Goal: Information Seeking & Learning: Learn about a topic

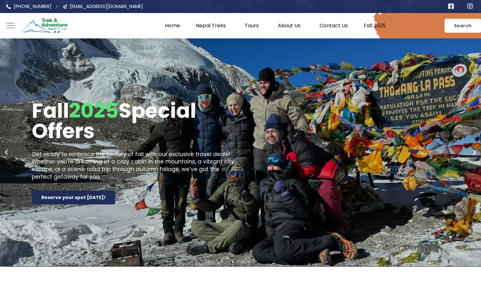
click at [211, 27] on link "Nepal Treks" at bounding box center [212, 26] width 49 height 6
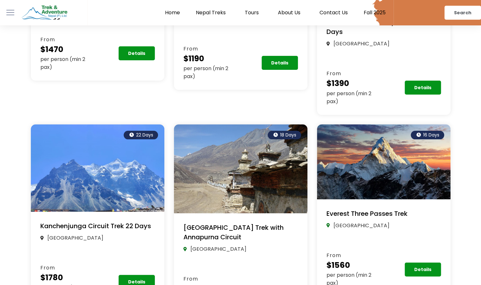
scroll to position [1446, 0]
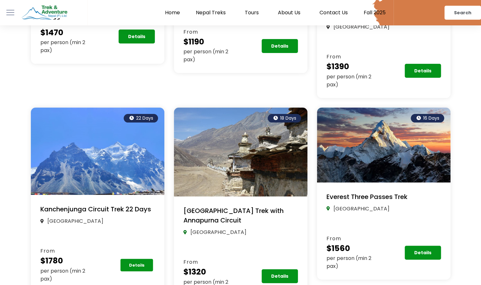
click at [130, 263] on span "Details" at bounding box center [137, 265] width 16 height 4
click at [134, 263] on span "Details" at bounding box center [137, 265] width 16 height 4
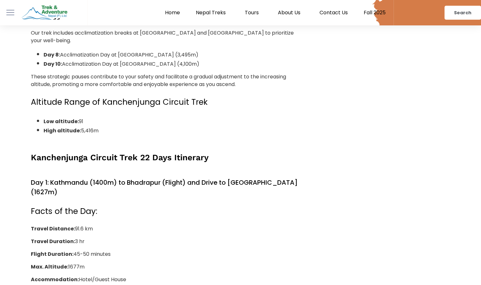
scroll to position [1520, 0]
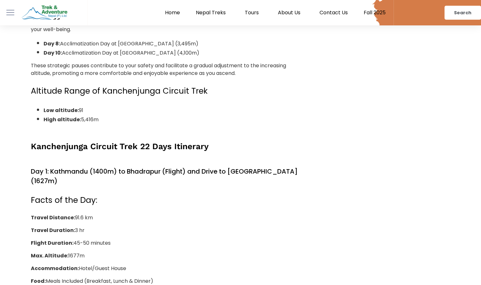
click at [336, 12] on link "Contact Us" at bounding box center [333, 13] width 44 height 6
drag, startPoint x: 401, startPoint y: 76, endPoint x: 452, endPoint y: 62, distance: 53.7
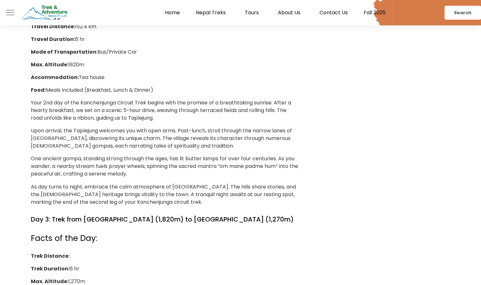
scroll to position [1992, 0]
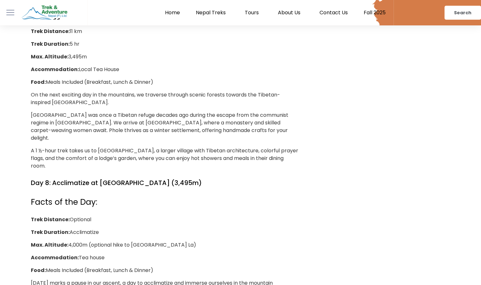
scroll to position [0, 0]
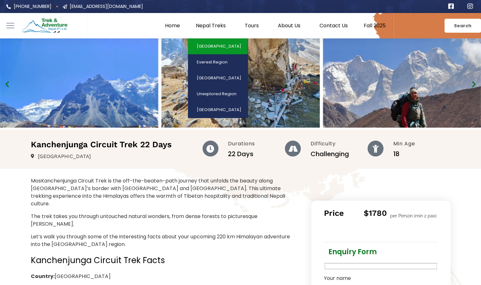
click at [226, 50] on link "[GEOGRAPHIC_DATA]" at bounding box center [218, 46] width 60 height 16
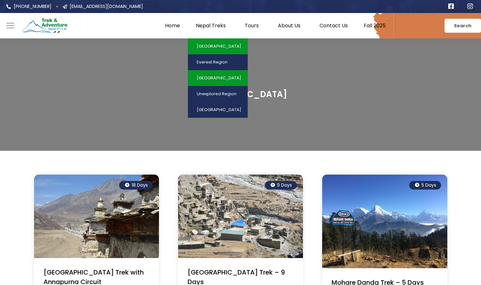
click at [215, 73] on link "[GEOGRAPHIC_DATA]" at bounding box center [218, 78] width 60 height 16
